Goal: Book appointment/travel/reservation

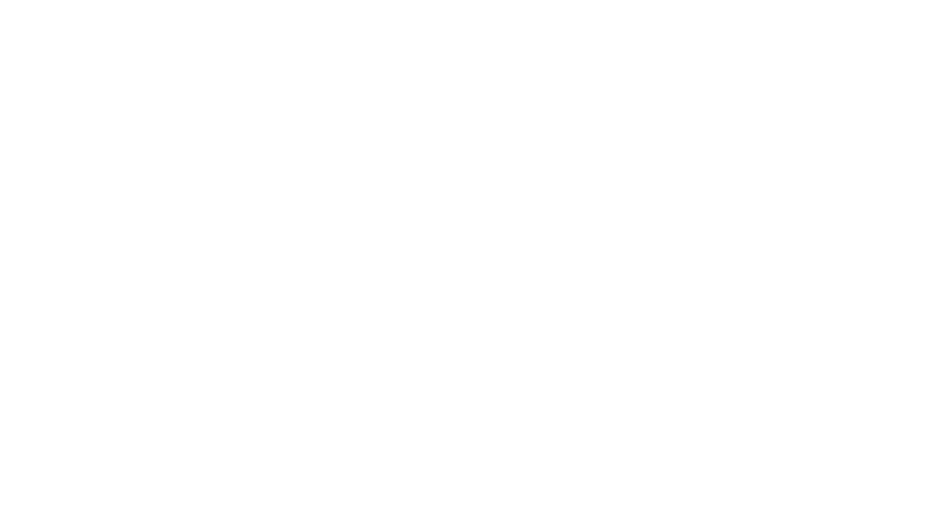
select select "**"
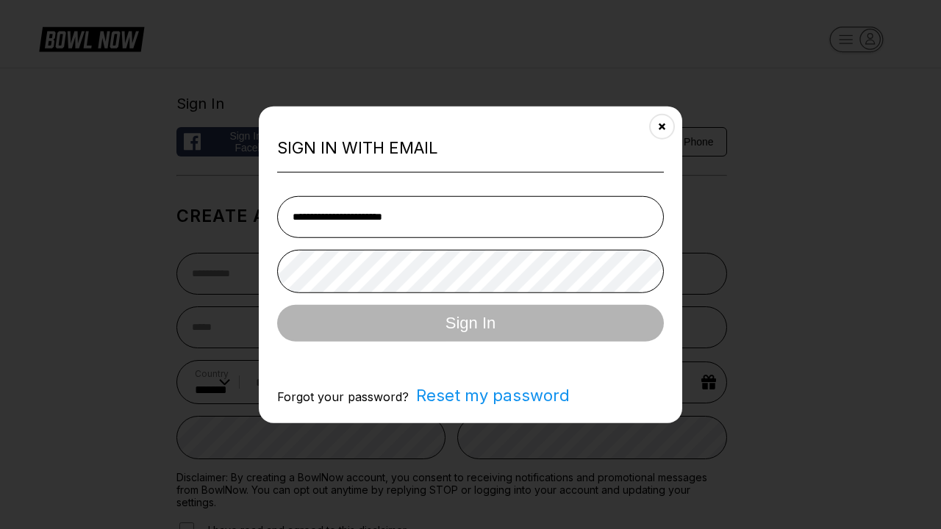
type input "**********"
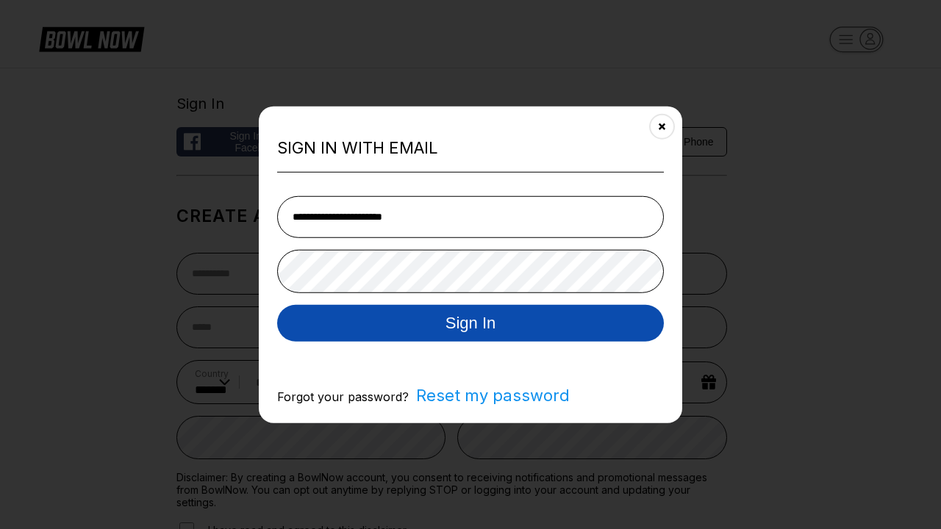
click at [470, 324] on button "Sign In" at bounding box center [470, 322] width 387 height 37
